Goal: Transaction & Acquisition: Obtain resource

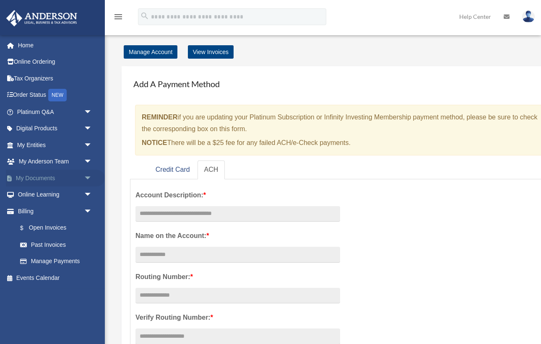
click at [89, 179] on span "arrow_drop_down" at bounding box center [92, 178] width 17 height 17
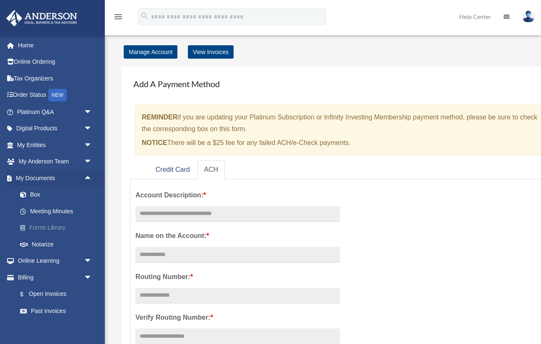
click at [65, 225] on link "Forms Library" at bounding box center [58, 228] width 93 height 17
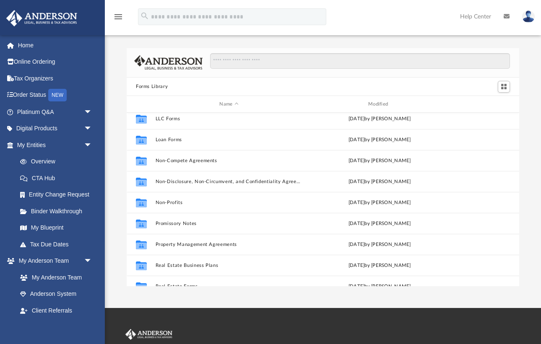
scroll to position [416, 0]
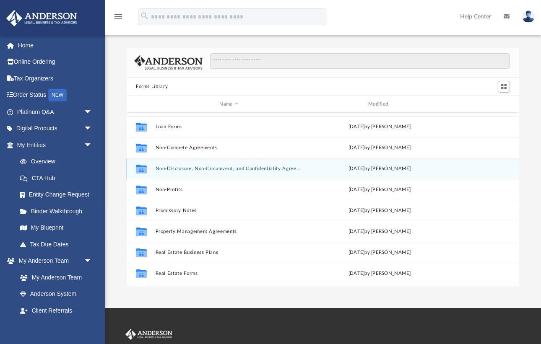
click at [267, 169] on button "Non-Disclosure, Non-Circumvent, and Confidentiality Agreements" at bounding box center [229, 168] width 147 height 5
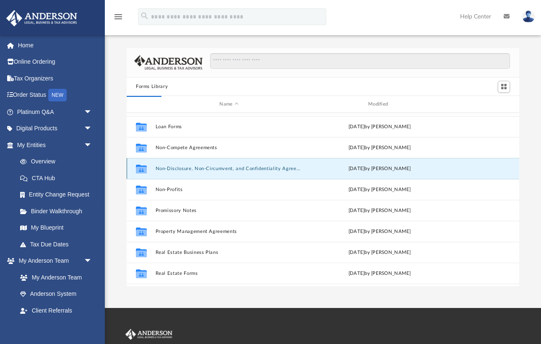
scroll to position [0, 0]
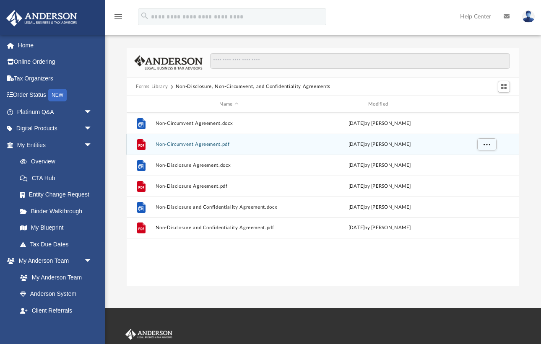
click at [215, 144] on button "Non-Circumvent Agreement.pdf" at bounding box center [229, 144] width 147 height 5
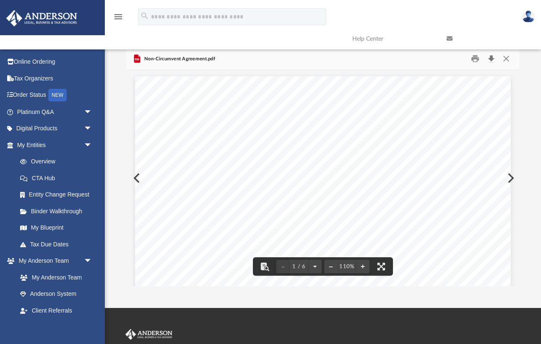
click at [491, 59] on button "Download" at bounding box center [491, 58] width 15 height 13
click at [505, 58] on button "Close" at bounding box center [506, 58] width 15 height 13
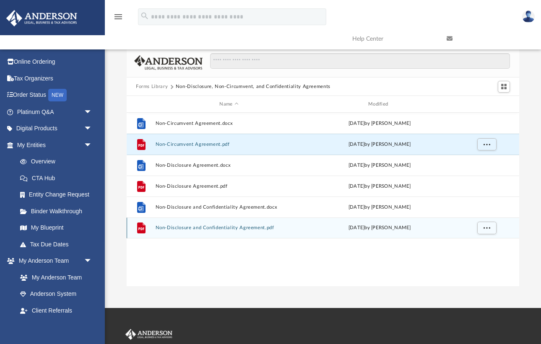
click at [227, 230] on button "Non-Disclosure and Confidentiality Agreement.pdf" at bounding box center [229, 228] width 147 height 5
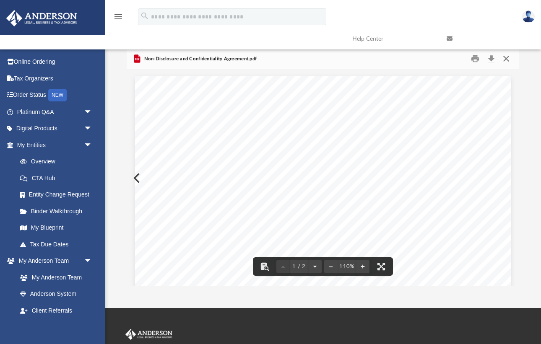
click at [506, 60] on button "Close" at bounding box center [506, 58] width 15 height 13
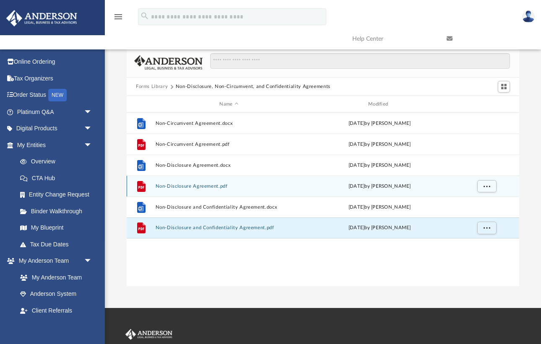
click at [211, 187] on button "Non-Disclosure Agreement.pdf" at bounding box center [229, 186] width 147 height 5
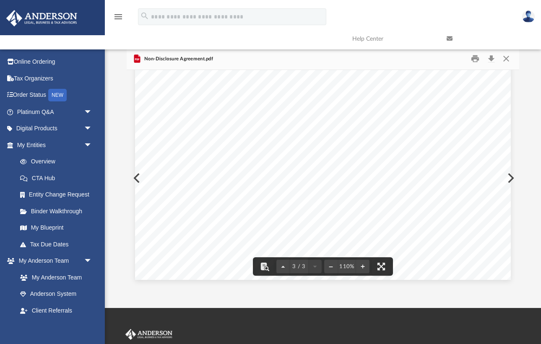
scroll to position [1280, 0]
click at [508, 65] on div "Non-Disclosure Agreement.pdf" at bounding box center [323, 59] width 393 height 22
click at [507, 57] on button "Close" at bounding box center [506, 58] width 15 height 13
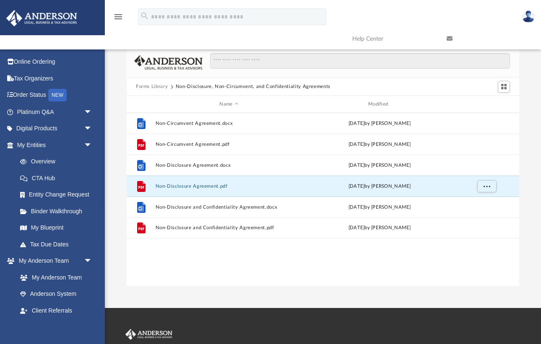
click at [106, 119] on div "Forms Library Non-Disclosure, Non-Circumvent, and Confidentiality Agreements Na…" at bounding box center [323, 167] width 436 height 239
